Goal: Task Accomplishment & Management: Use online tool/utility

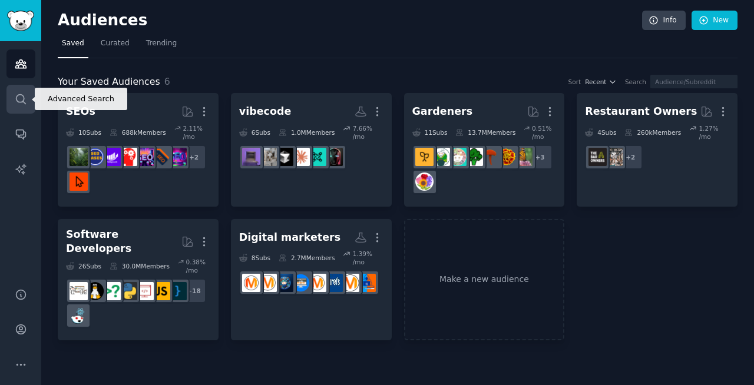
click at [14, 98] on link "Search" at bounding box center [20, 99] width 29 height 29
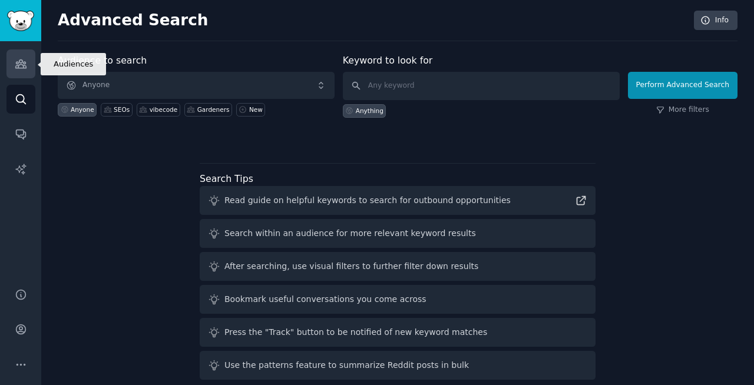
click at [25, 76] on link "Audiences" at bounding box center [20, 63] width 29 height 29
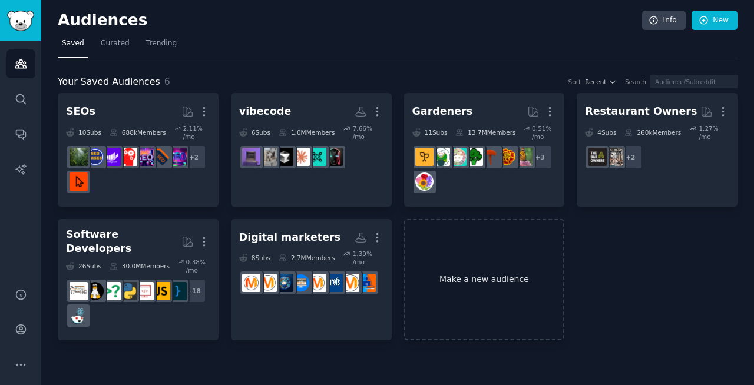
click at [442, 268] on link "Make a new audience" at bounding box center [484, 280] width 161 height 122
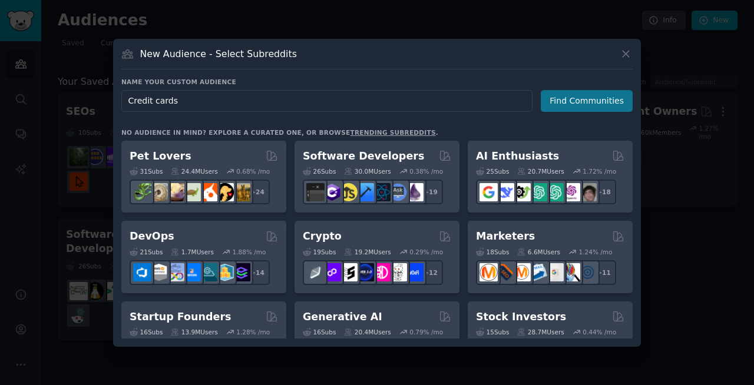
type input "Credit cards"
click at [592, 104] on button "Find Communities" at bounding box center [587, 101] width 92 height 22
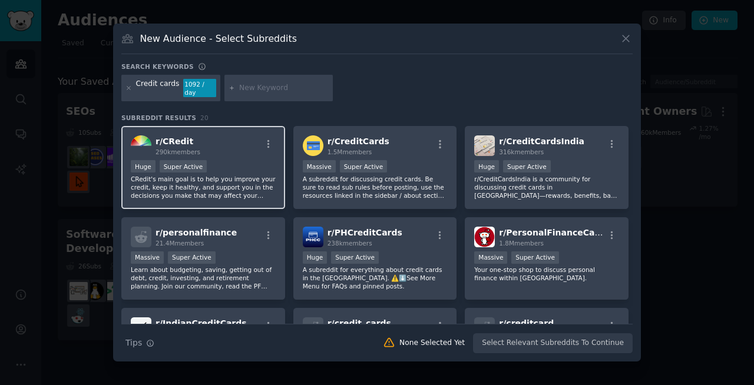
click at [257, 180] on p "CRedit's main goal is to help you improve your credit, keep it healthy, and sup…" at bounding box center [203, 187] width 145 height 25
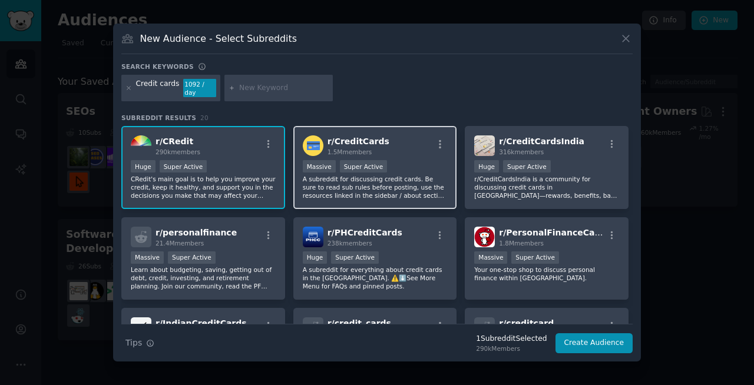
click at [432, 181] on p "A subreddit for discussing credit cards. Be sure to read sub rules before posti…" at bounding box center [375, 187] width 145 height 25
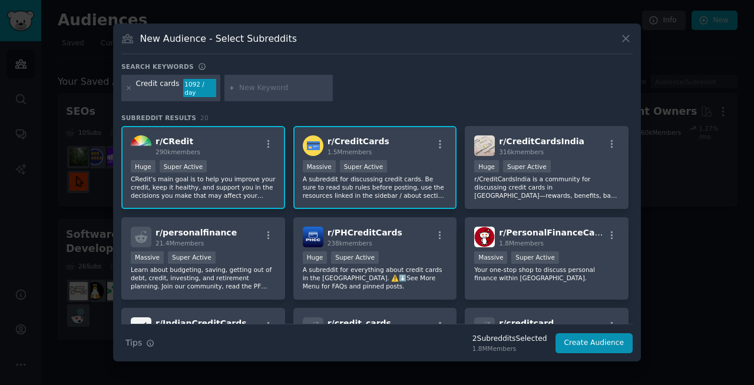
click at [259, 92] on input "text" at bounding box center [284, 88] width 90 height 11
type input "points"
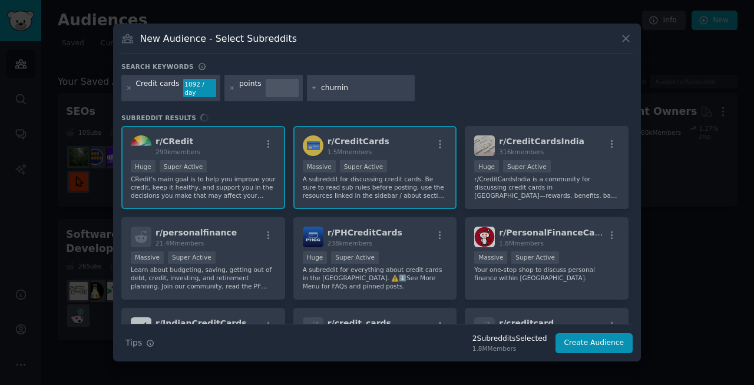
type input "churning"
click at [538, 75] on div "Search keywords" at bounding box center [376, 68] width 511 height 12
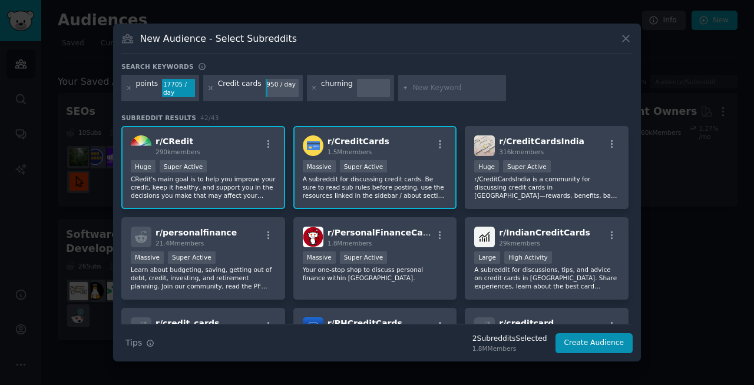
click at [209, 89] on icon at bounding box center [210, 88] width 3 height 3
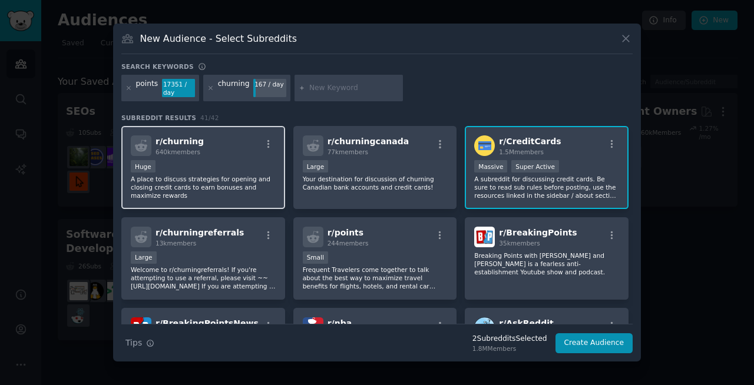
click at [242, 180] on p "A place to discuss strategies for opening and closing credit cards to earn bonu…" at bounding box center [203, 187] width 145 height 25
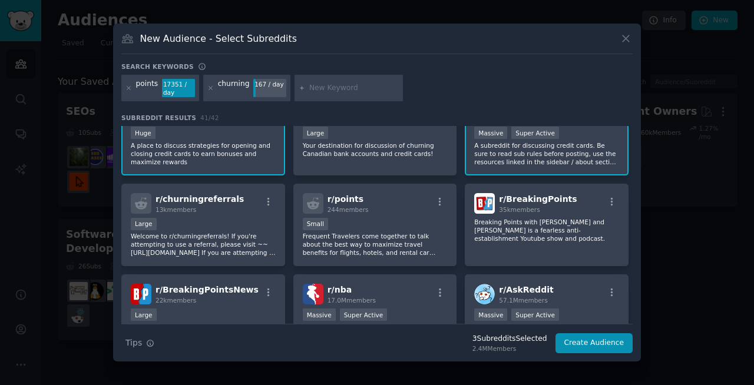
scroll to position [35, 0]
click at [596, 339] on button "Create Audience" at bounding box center [594, 343] width 78 height 20
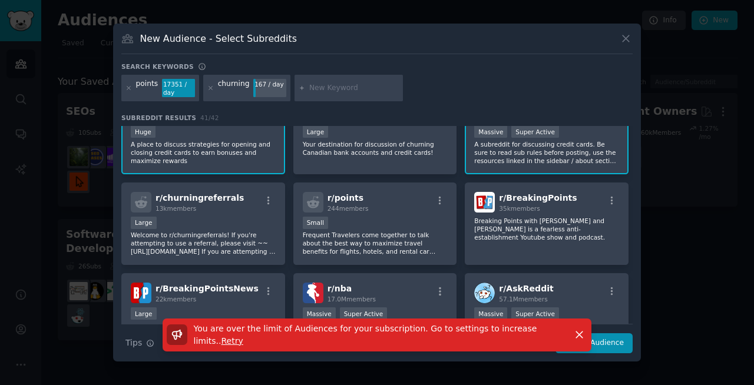
click at [688, 104] on div at bounding box center [377, 192] width 754 height 385
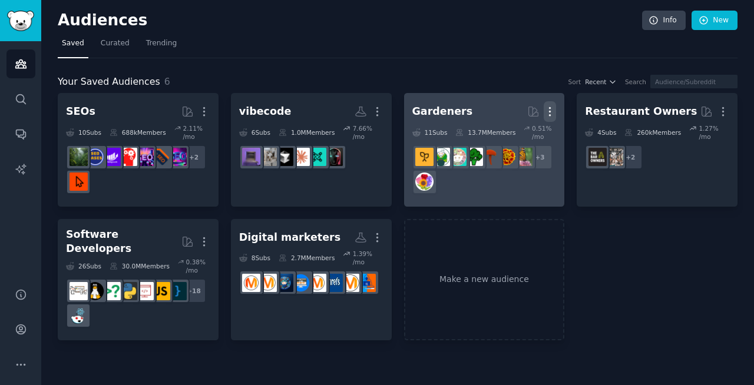
click at [551, 113] on icon "button" at bounding box center [550, 111] width 12 height 12
click at [515, 141] on p "Delete" at bounding box center [517, 136] width 27 height 12
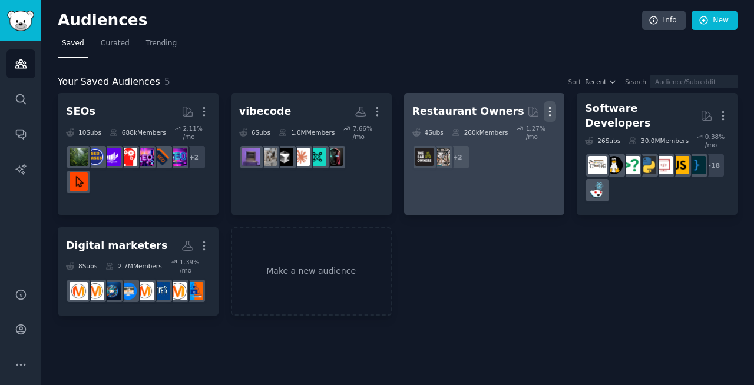
click at [551, 111] on icon "button" at bounding box center [550, 111] width 12 height 12
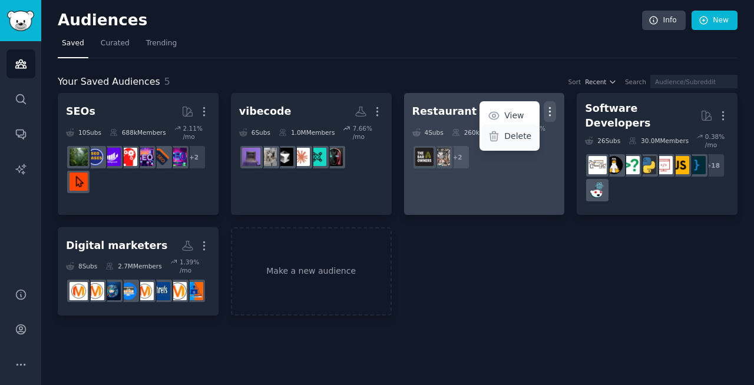
click at [511, 141] on p "Delete" at bounding box center [517, 136] width 27 height 12
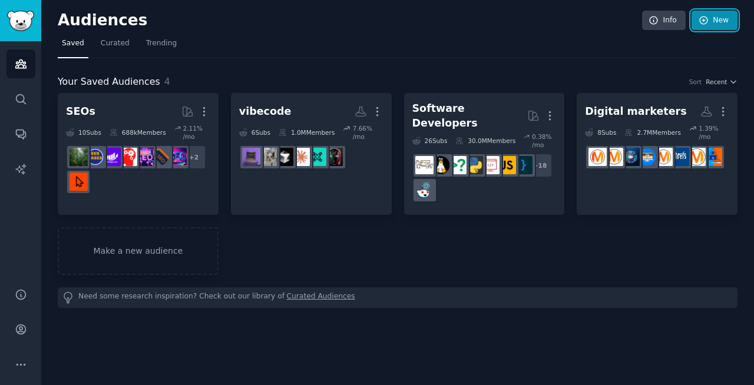
click at [700, 18] on icon at bounding box center [704, 20] width 8 height 8
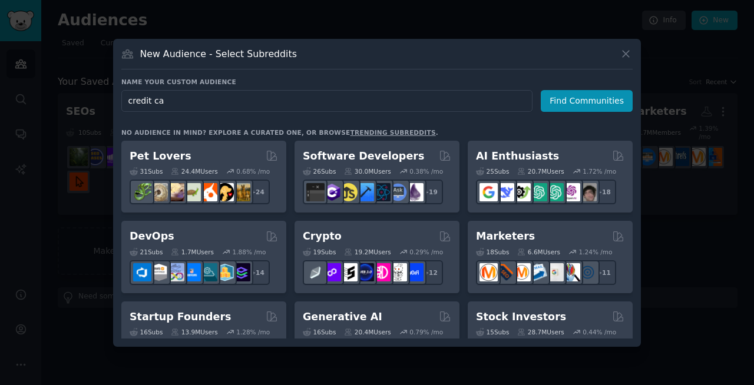
type input "credit car"
type input "credit cards"
click at [591, 100] on button "Find Communities" at bounding box center [587, 101] width 92 height 22
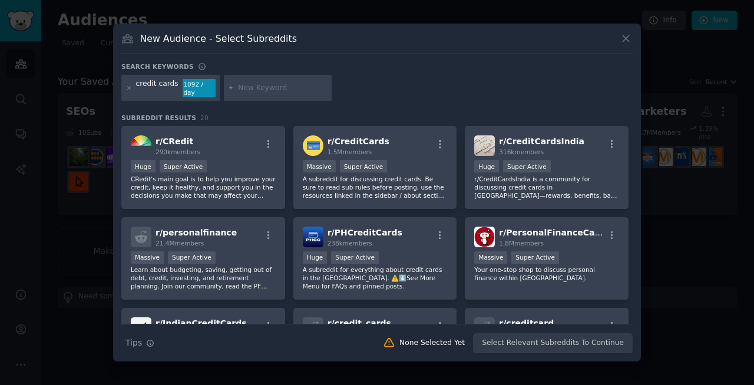
click at [242, 88] on input "text" at bounding box center [283, 88] width 90 height 11
type input "point"
type input "credit card points"
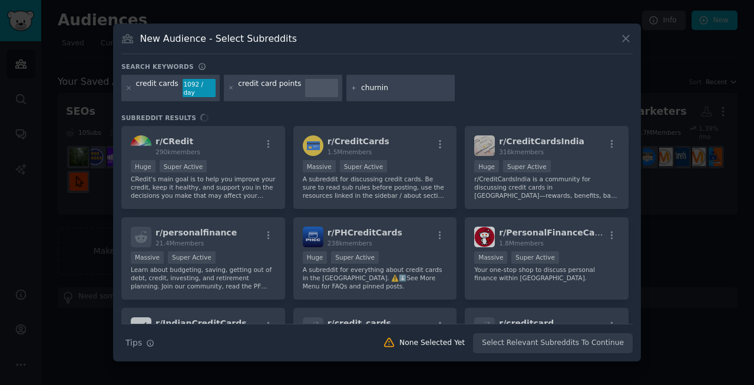
type input "churning"
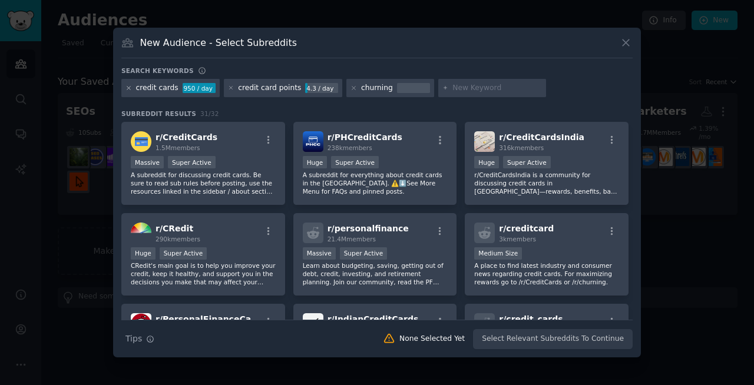
click at [128, 88] on icon at bounding box center [128, 88] width 3 height 3
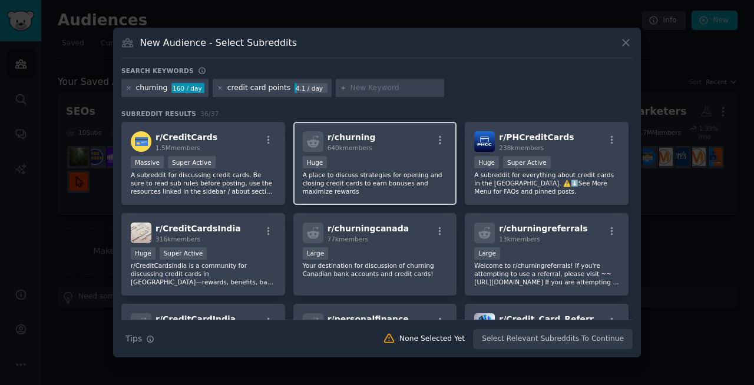
click at [408, 154] on div "r/ churning 640k members Huge A place to discuss strategies for opening and clo…" at bounding box center [375, 163] width 164 height 83
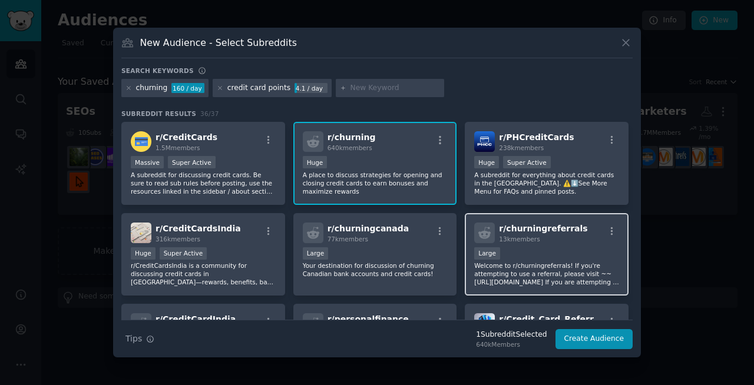
click at [510, 252] on div "Large" at bounding box center [546, 254] width 145 height 15
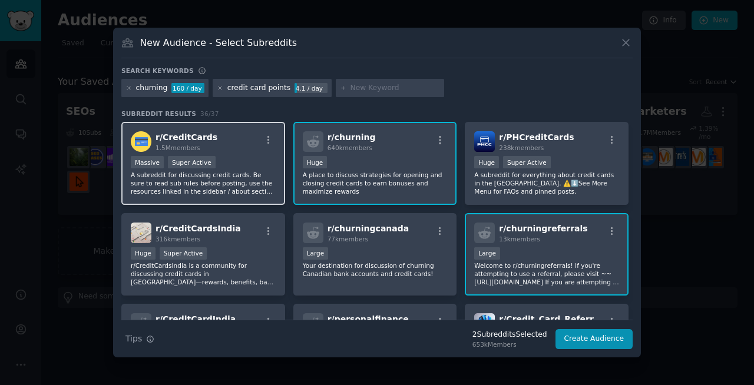
click at [234, 178] on p "A subreddit for discussing credit cards. Be sure to read sub rules before posti…" at bounding box center [203, 183] width 145 height 25
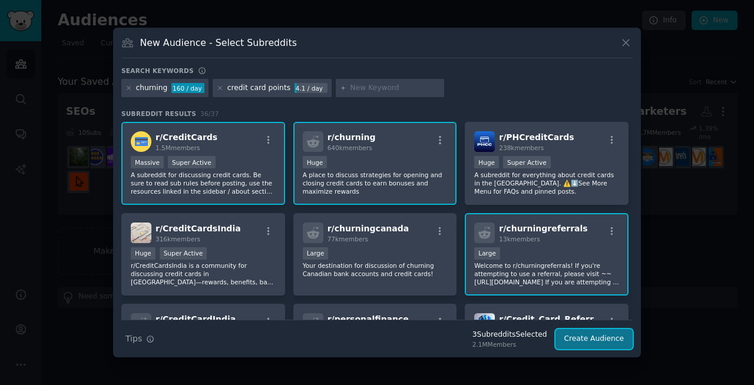
click at [569, 337] on button "Create Audience" at bounding box center [594, 339] width 78 height 20
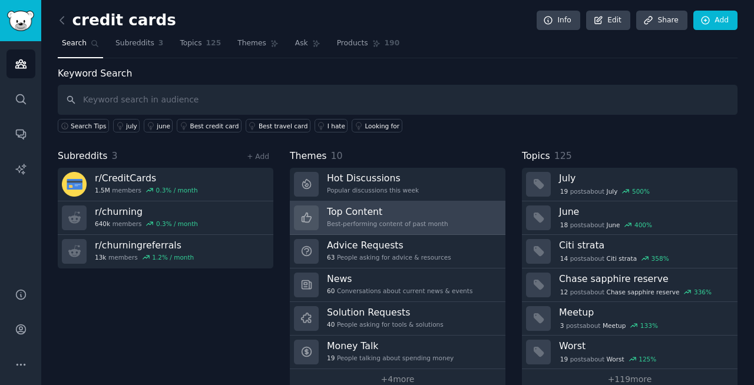
scroll to position [21, 0]
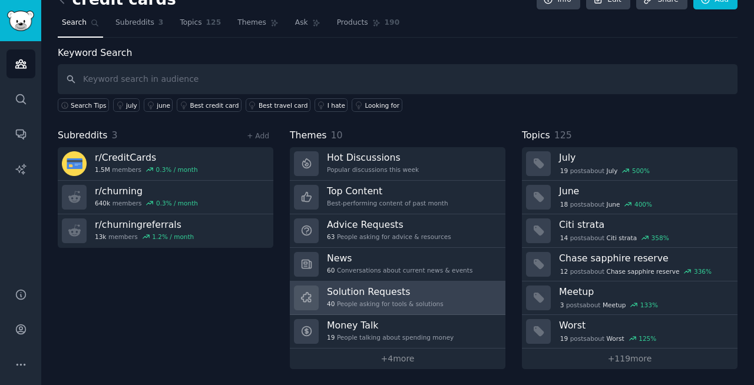
click at [386, 303] on div "40 People asking for tools & solutions" at bounding box center [385, 304] width 117 height 8
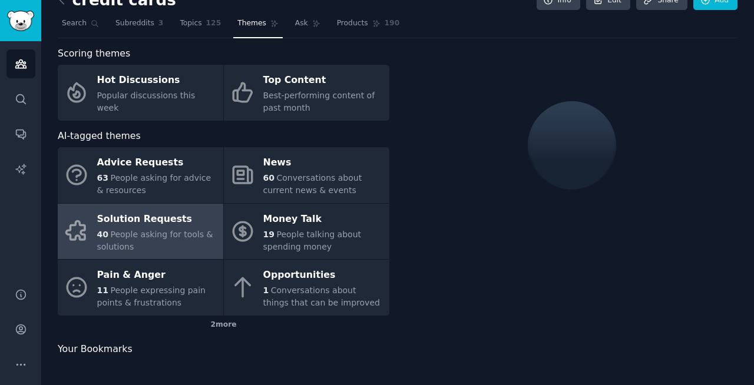
scroll to position [21, 0]
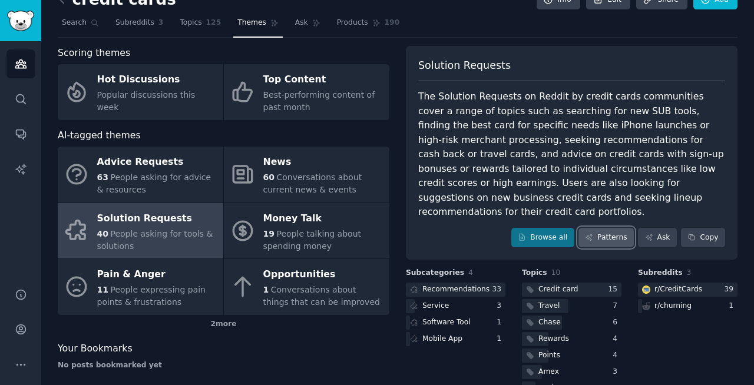
click at [613, 228] on link "Patterns" at bounding box center [605, 238] width 55 height 20
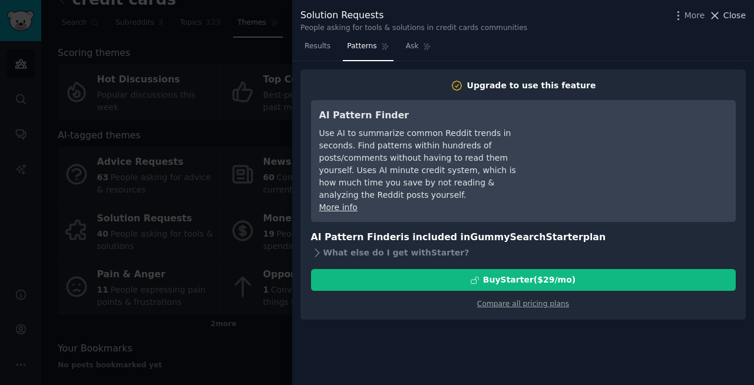
click at [721, 16] on icon at bounding box center [715, 15] width 12 height 12
